Goal: Obtain resource: Download file/media

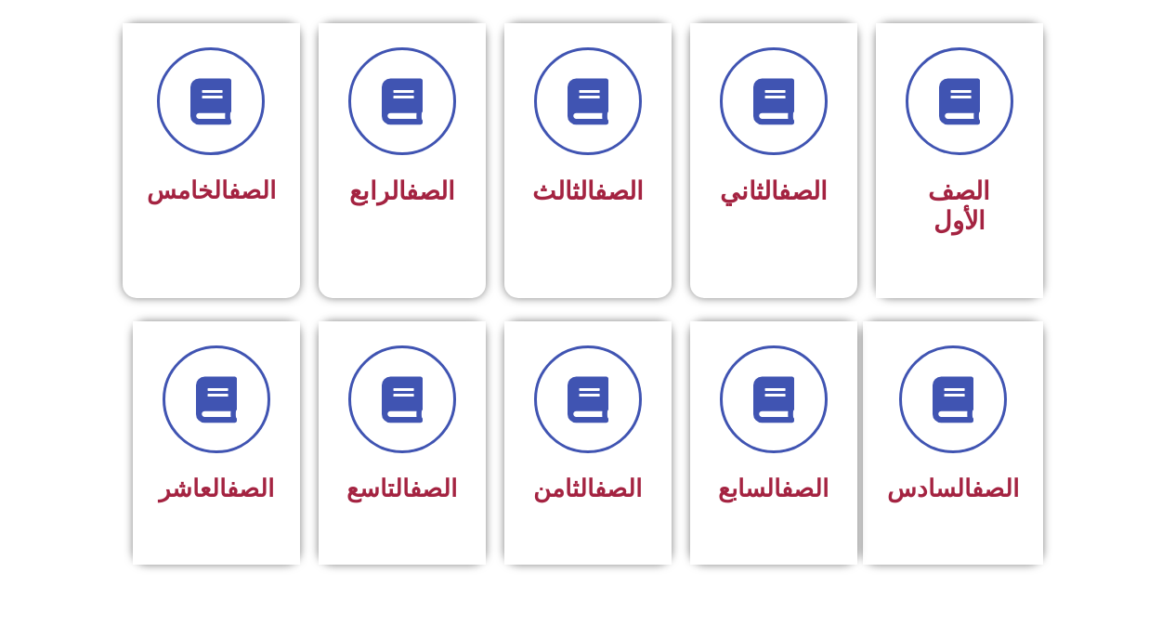
scroll to position [502, 0]
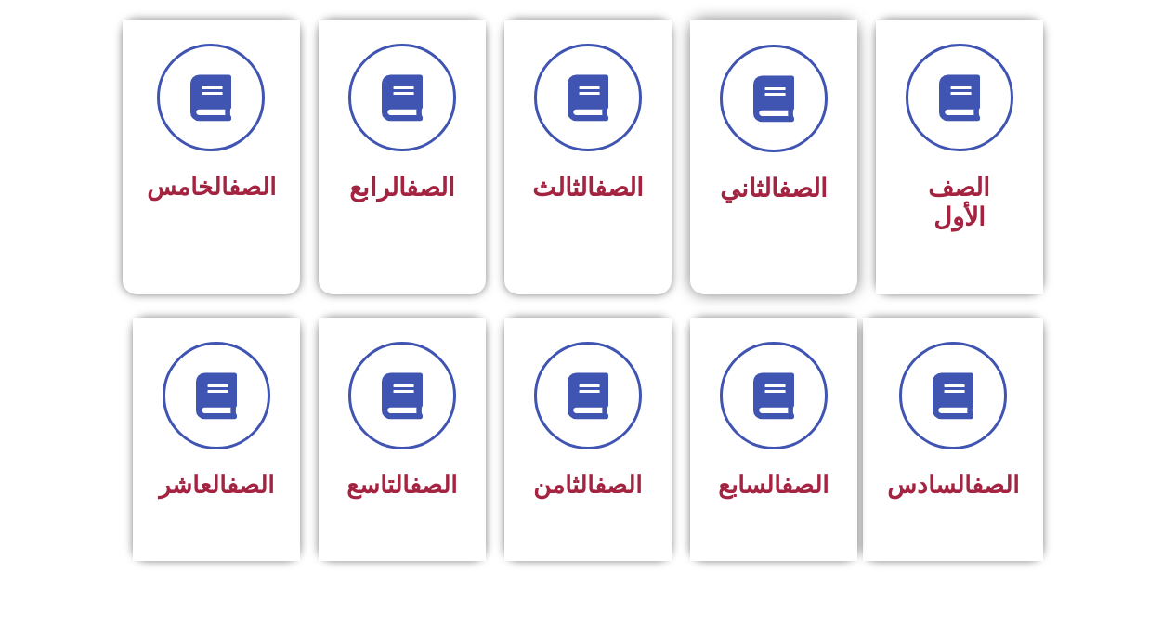
click at [779, 195] on link "الصف" at bounding box center [803, 189] width 49 height 30
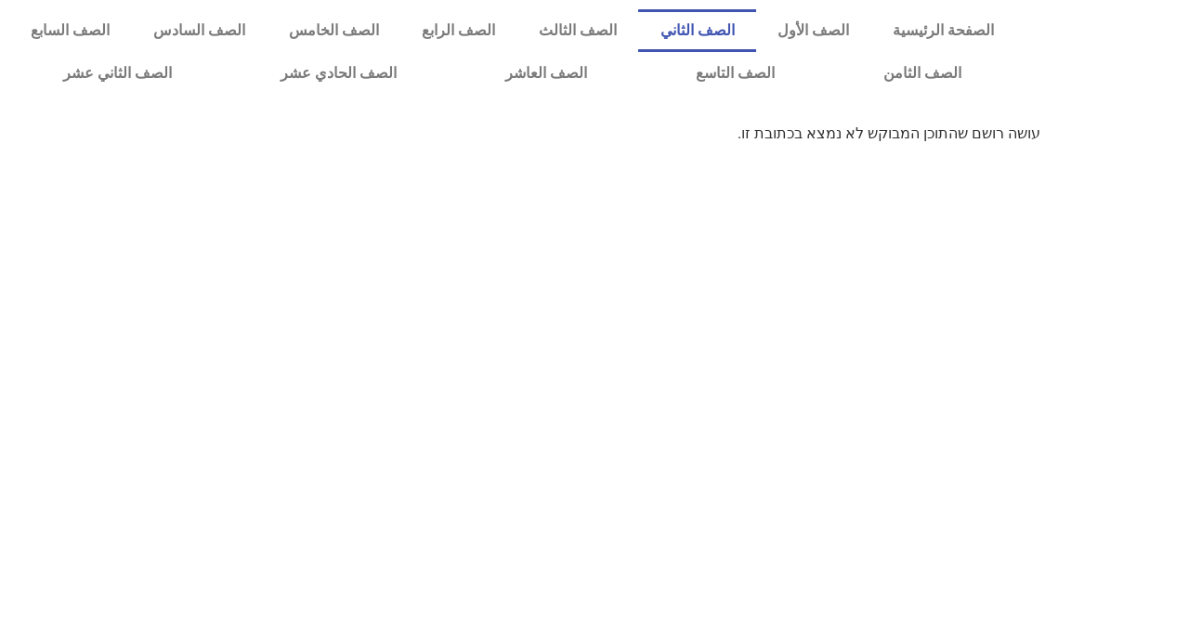
click at [729, 28] on link "الصف الثاني" at bounding box center [697, 30] width 118 height 43
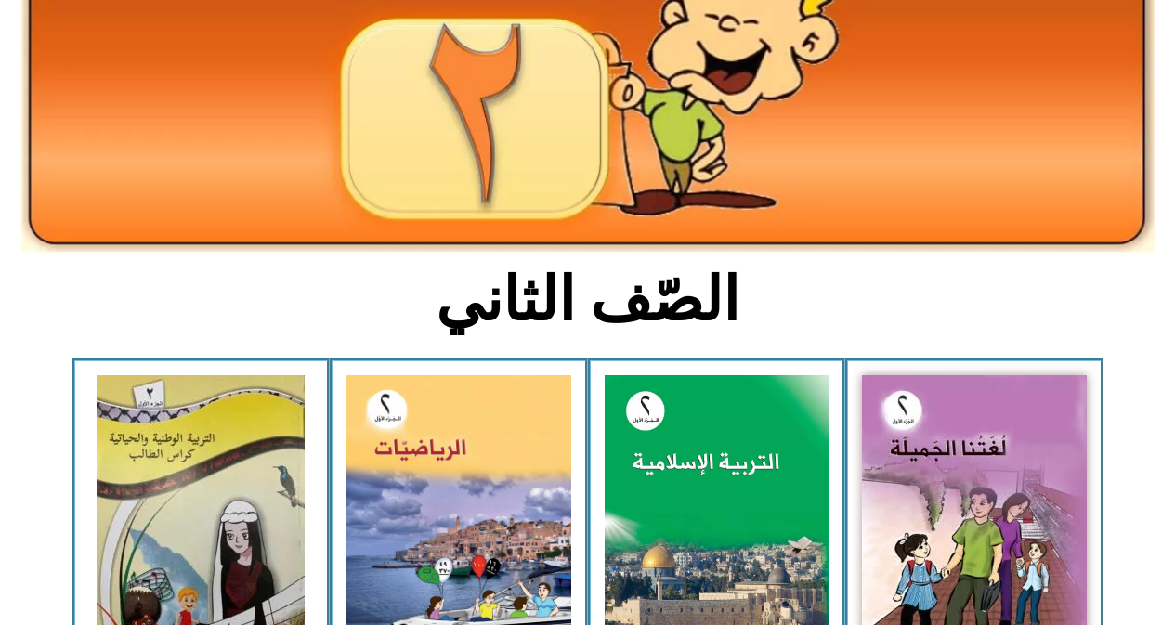
scroll to position [235, 0]
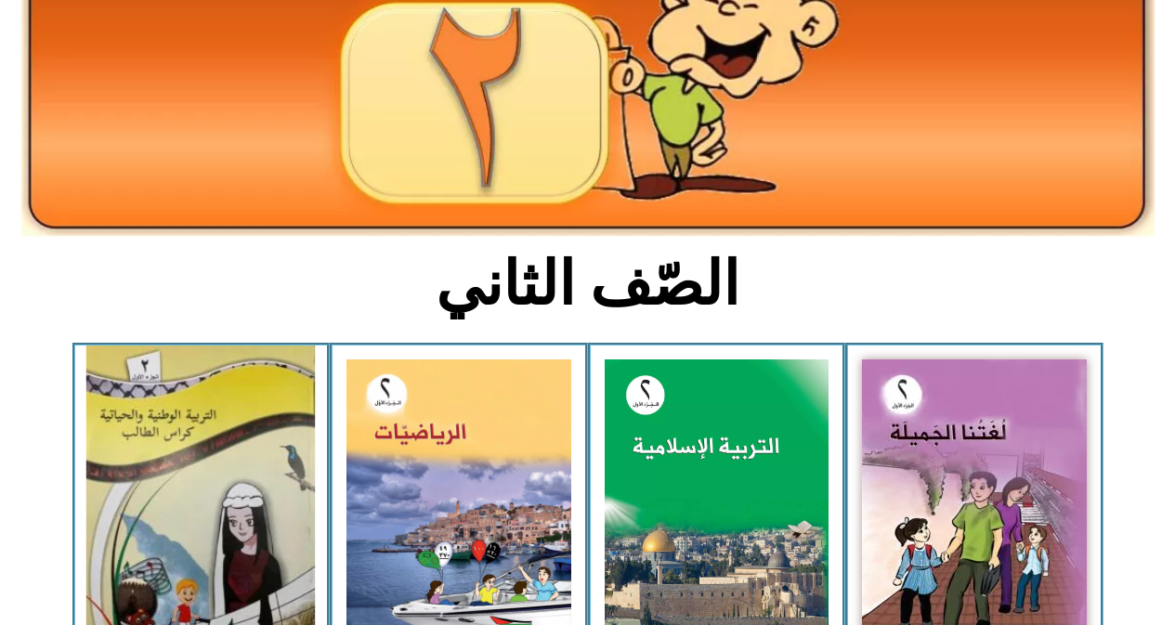
click at [154, 413] on img at bounding box center [200, 499] width 229 height 307
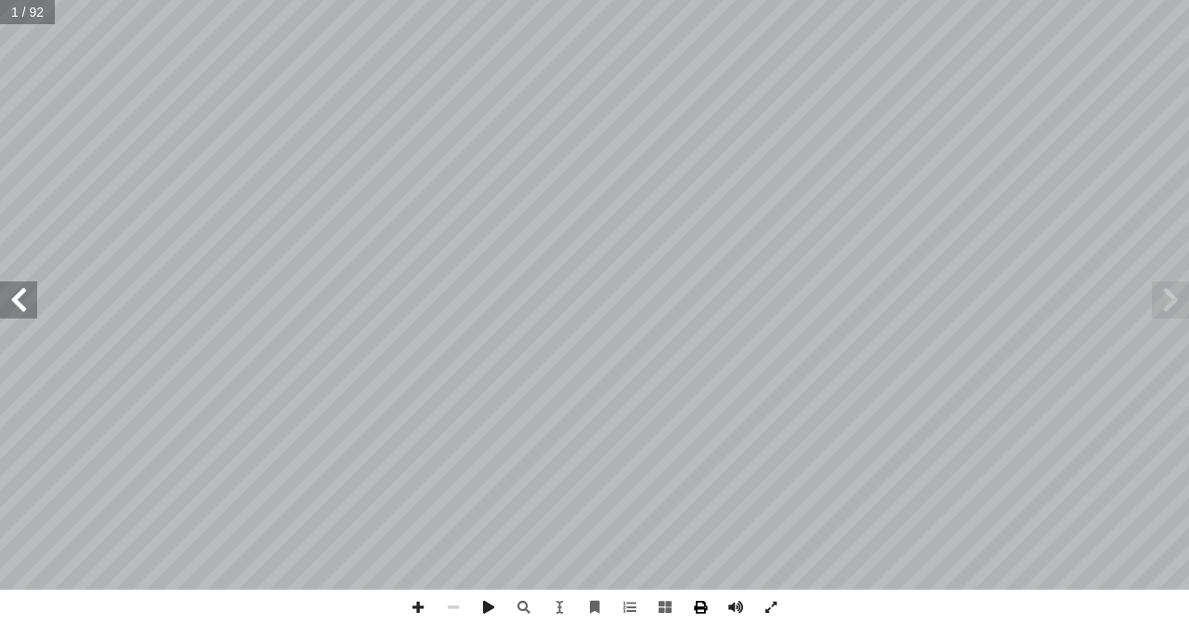
click at [711, 600] on span at bounding box center [700, 607] width 35 height 35
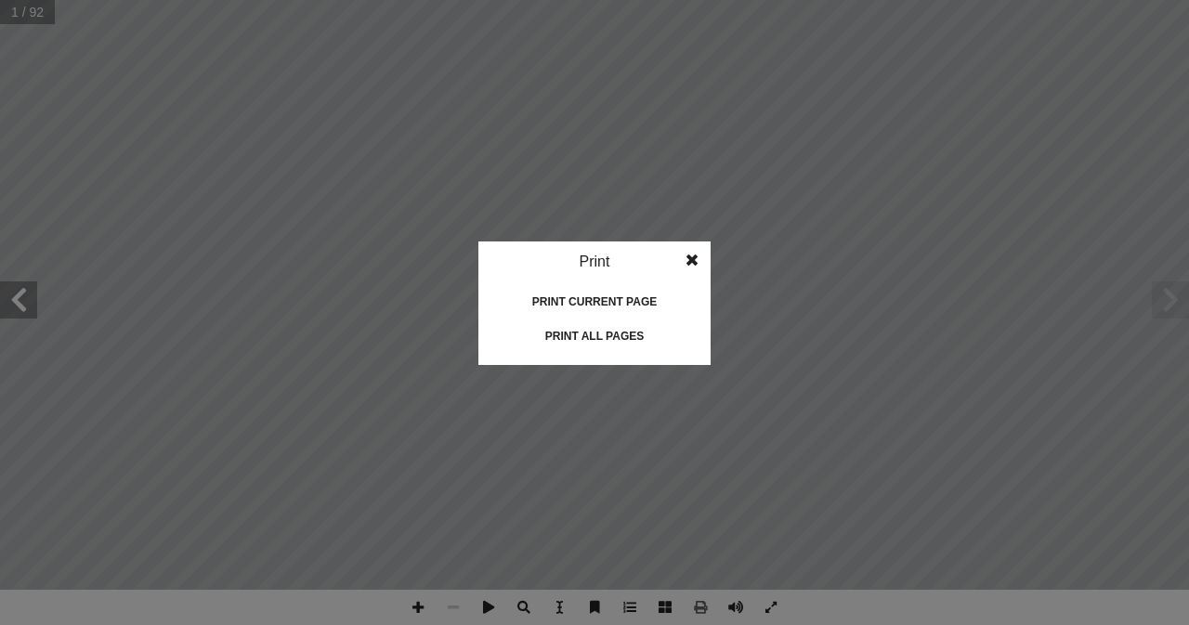
click at [603, 334] on div "Print all pages" at bounding box center [595, 336] width 186 height 30
